Goal: Task Accomplishment & Management: Manage account settings

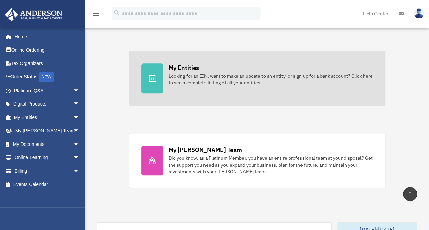
scroll to position [201, 0]
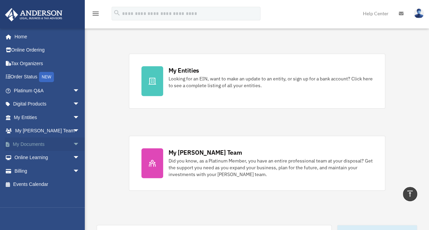
click at [73, 141] on span "arrow_drop_down" at bounding box center [80, 144] width 14 height 14
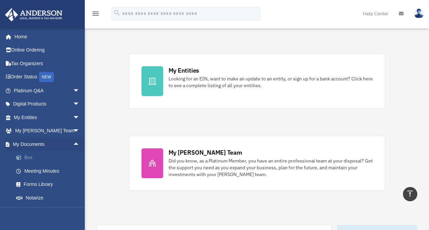
click at [32, 153] on link "Box" at bounding box center [49, 158] width 80 height 14
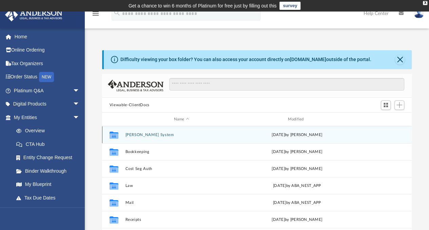
scroll to position [28, 0]
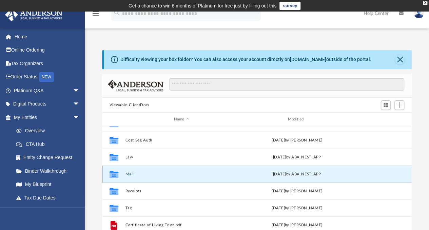
click at [126, 172] on button "Mail" at bounding box center [181, 174] width 113 height 4
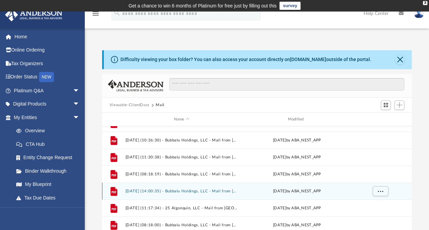
scroll to position [68, 0]
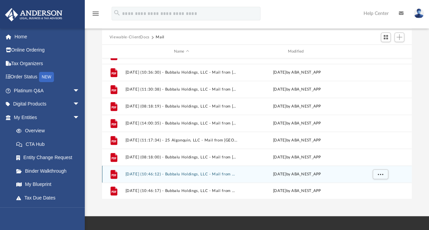
click at [190, 172] on button "[DATE] (10:46:12) - Bubbalu Holdings, LLC - Mail from Dorchester County Departm…" at bounding box center [181, 174] width 113 height 4
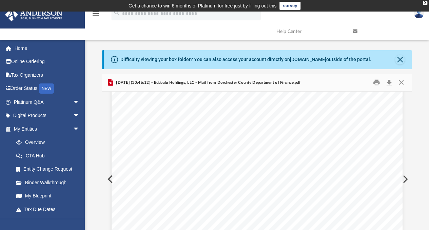
scroll to position [34, 0]
click at [389, 81] on button "Download" at bounding box center [389, 82] width 12 height 11
click at [399, 58] on button "Close" at bounding box center [399, 59] width 9 height 9
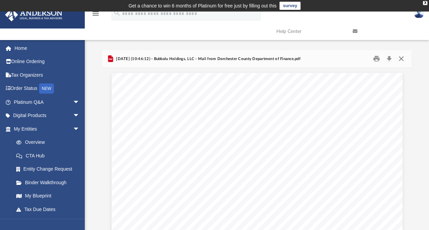
click at [401, 56] on button "Close" at bounding box center [401, 59] width 12 height 11
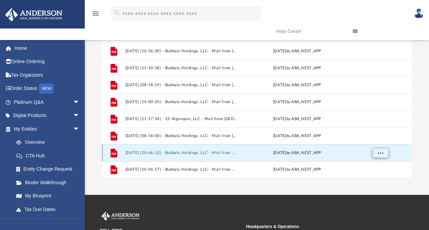
scroll to position [68, 0]
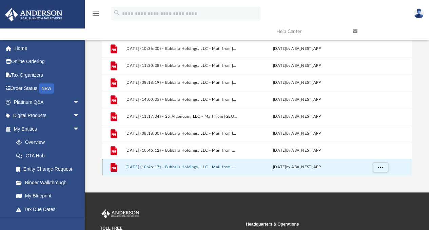
click at [189, 165] on button "[DATE] (10:46:17) - Bubbalu Holdings, LLC - Mail from Dorchester County Departm…" at bounding box center [181, 167] width 113 height 4
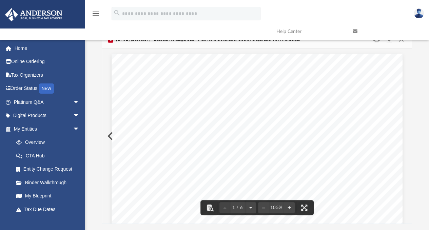
scroll to position [0, 0]
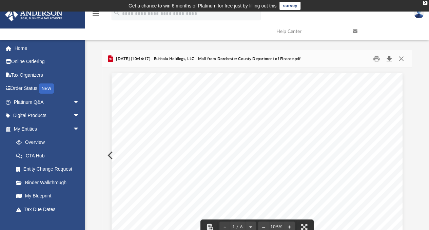
click at [389, 59] on button "Download" at bounding box center [389, 59] width 12 height 11
click at [401, 57] on button "Close" at bounding box center [401, 59] width 12 height 11
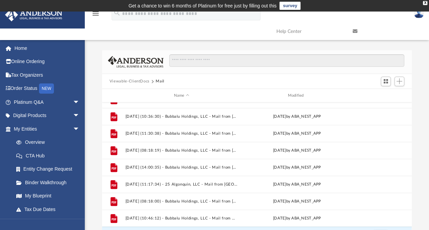
scroll to position [13, 0]
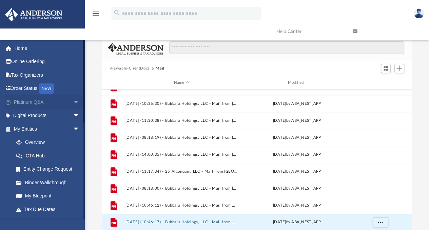
click at [73, 99] on span "arrow_drop_down" at bounding box center [80, 102] width 14 height 14
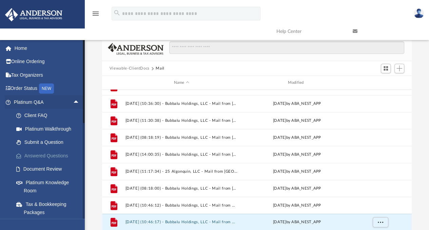
click at [53, 154] on link "Answered Questions" at bounding box center [49, 156] width 80 height 14
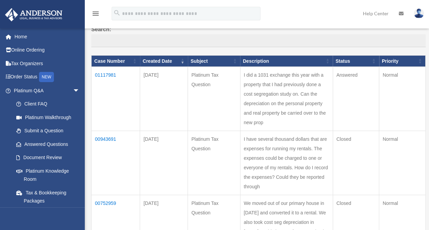
scroll to position [68, 0]
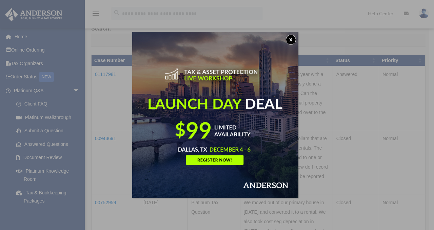
click at [294, 38] on button "x" at bounding box center [291, 40] width 10 height 10
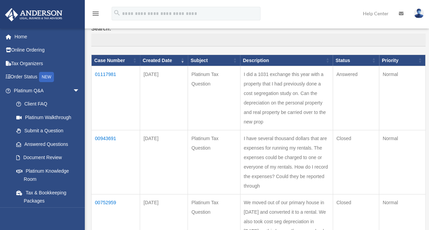
click at [106, 72] on td "01117981" at bounding box center [116, 98] width 49 height 64
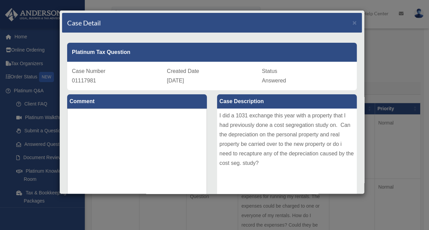
scroll to position [0, 0]
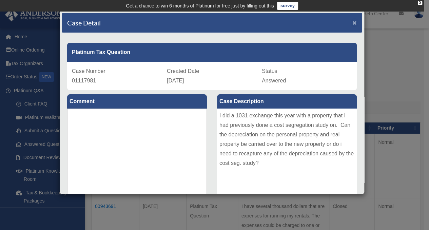
click at [352, 20] on span "×" at bounding box center [354, 23] width 4 height 8
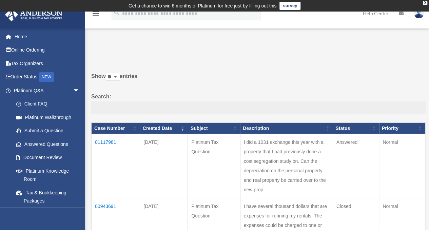
click at [417, 14] on img at bounding box center [419, 13] width 10 height 10
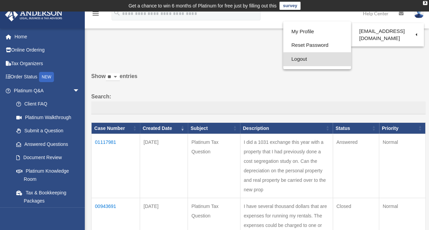
click at [300, 57] on link "Logout" at bounding box center [317, 59] width 68 height 14
